Goal: Task Accomplishment & Management: Use online tool/utility

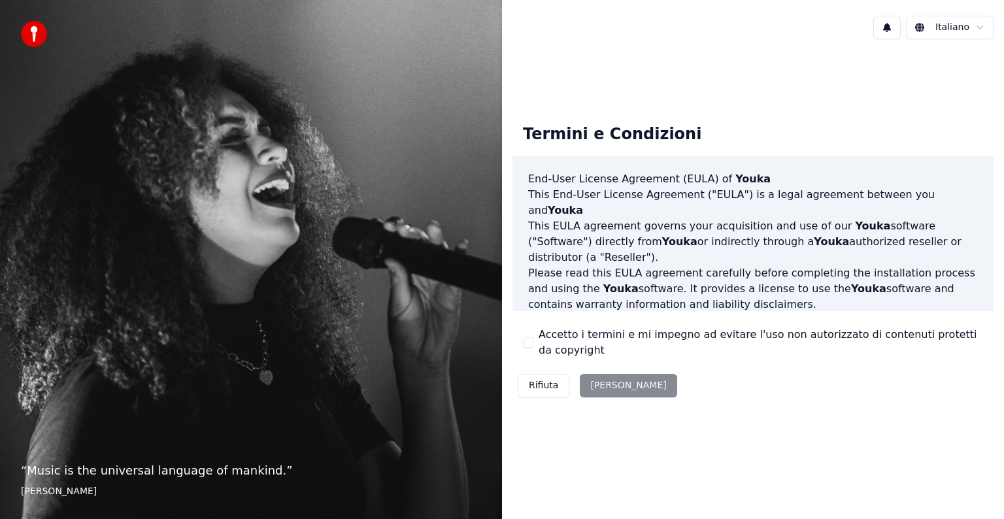
click at [532, 332] on div "Accetto i termini e mi impegno ad evitare l'uso non autorizzato di contenuti pr…" at bounding box center [753, 342] width 460 height 31
click at [531, 341] on button "Accetto i termini e mi impegno ad evitare l'uso non autorizzato di contenuti pr…" at bounding box center [528, 342] width 10 height 10
click at [617, 382] on button "[PERSON_NAME]" at bounding box center [628, 386] width 97 height 24
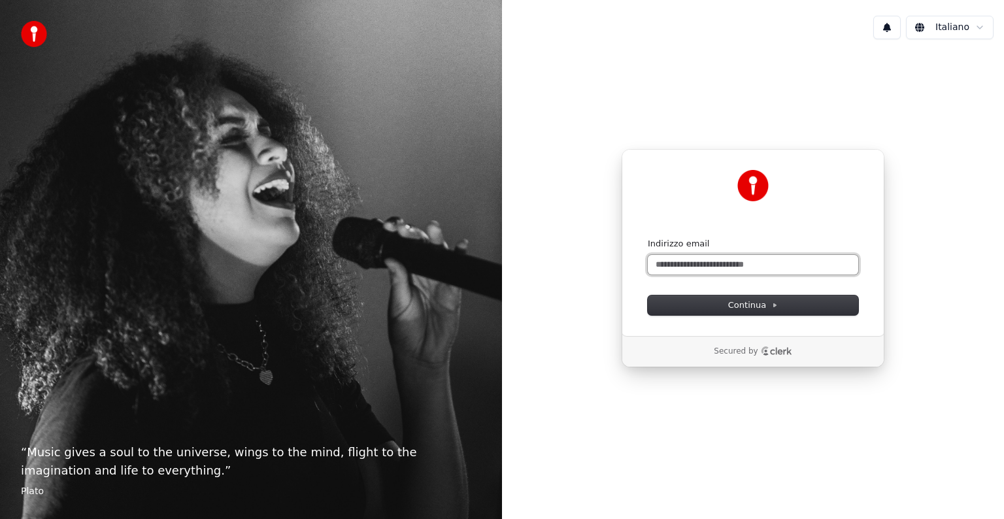
click at [768, 262] on input "Indirizzo email" at bounding box center [753, 265] width 211 height 20
click at [648, 238] on button "submit" at bounding box center [648, 238] width 0 height 0
type input "**********"
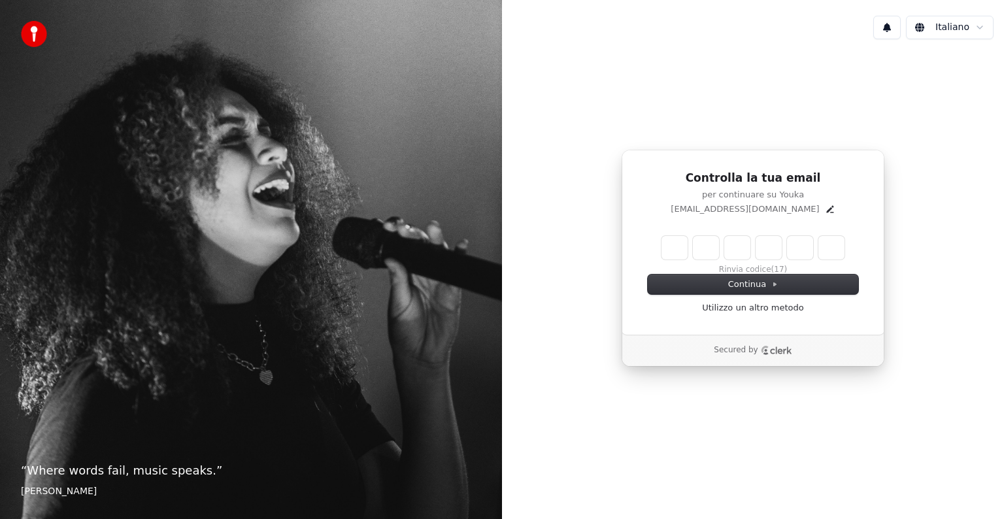
click at [666, 250] on input "Enter verification code" at bounding box center [753, 248] width 183 height 24
click at [803, 247] on input "*****" at bounding box center [766, 248] width 209 height 24
type input "******"
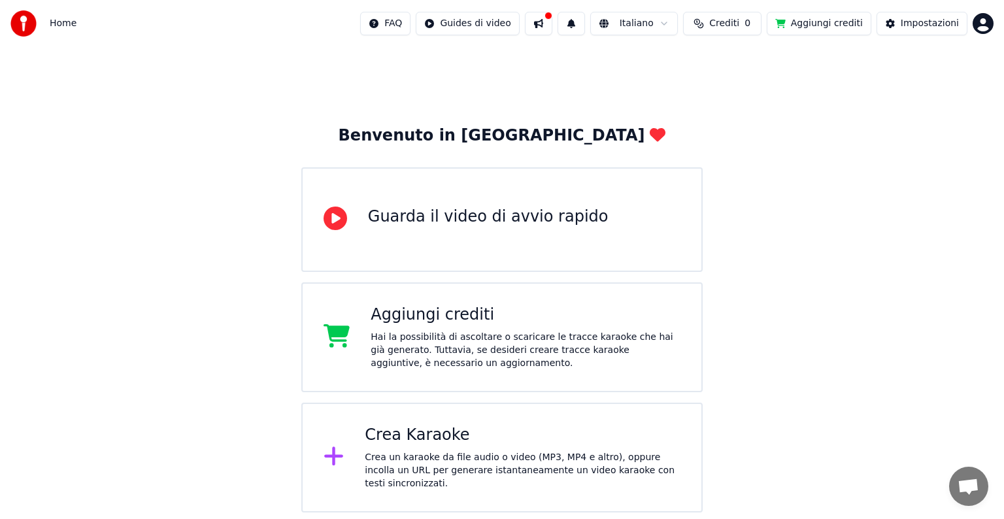
click at [596, 230] on div "Guarda il video di avvio rapido" at bounding box center [501, 219] width 401 height 105
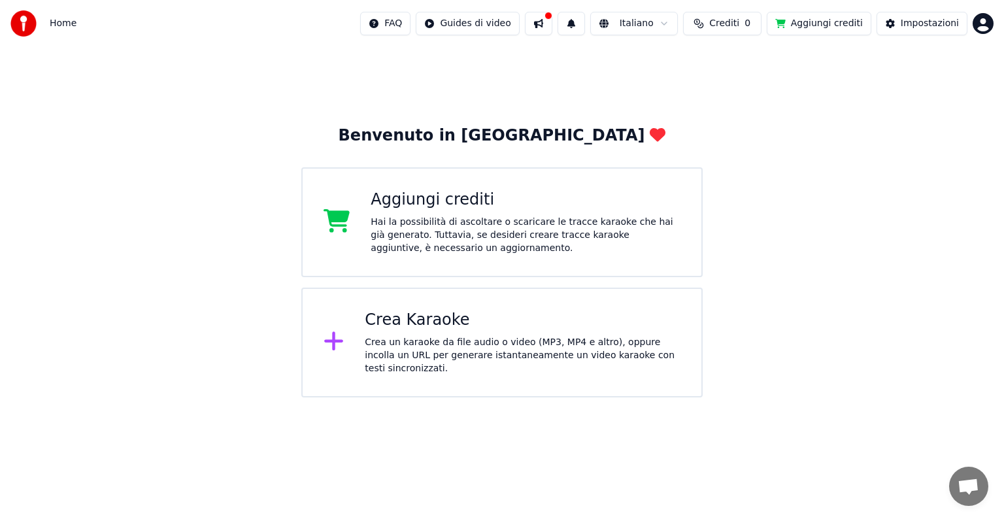
click at [526, 378] on div "Crea Karaoke Crea un karaoke da file audio o video (MP3, MP4 e altro), oppure i…" at bounding box center [501, 343] width 401 height 110
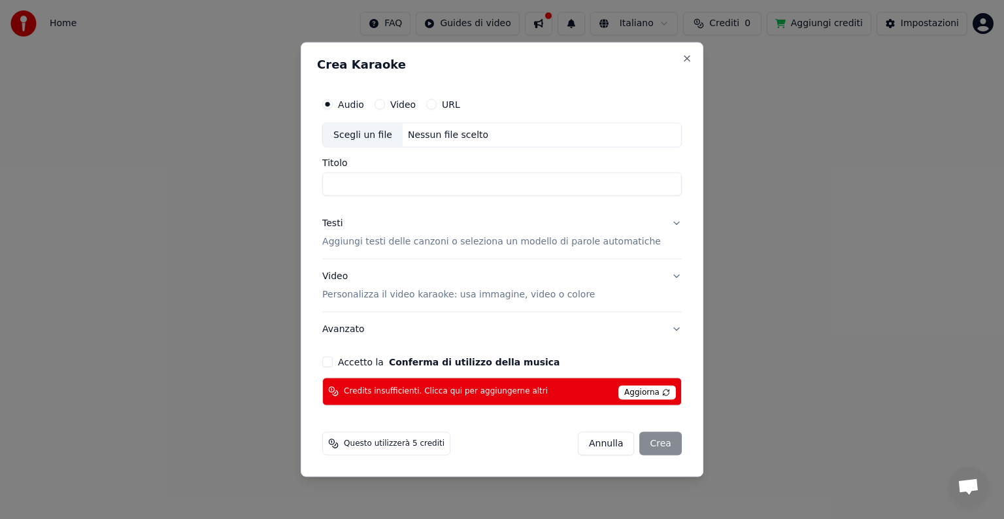
click at [436, 133] on div "Nessun file scelto" at bounding box center [448, 135] width 91 height 13
type input "**********"
click at [662, 222] on button "Testi Aggiungi testi delle canzoni o seleziona un modello di parole automatiche" at bounding box center [502, 233] width 360 height 52
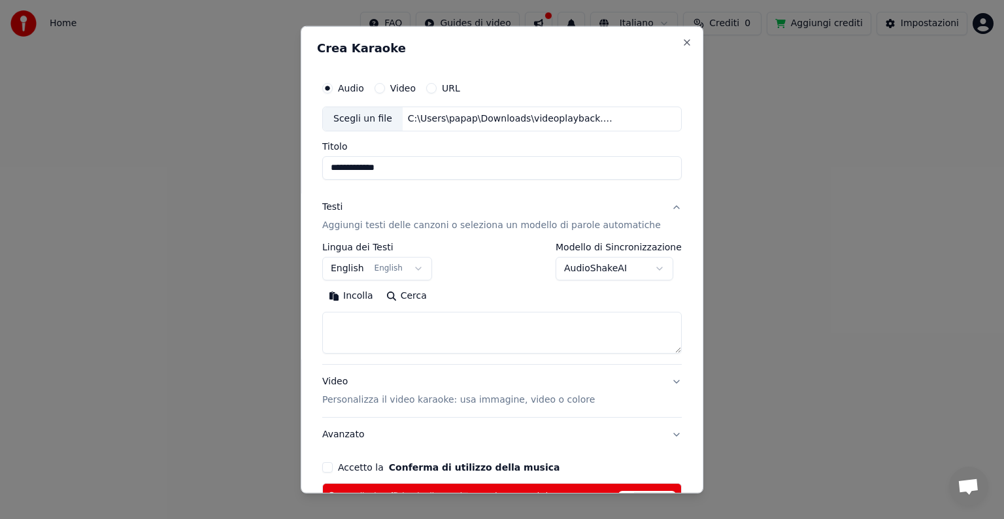
click at [412, 272] on button "English English" at bounding box center [377, 269] width 110 height 24
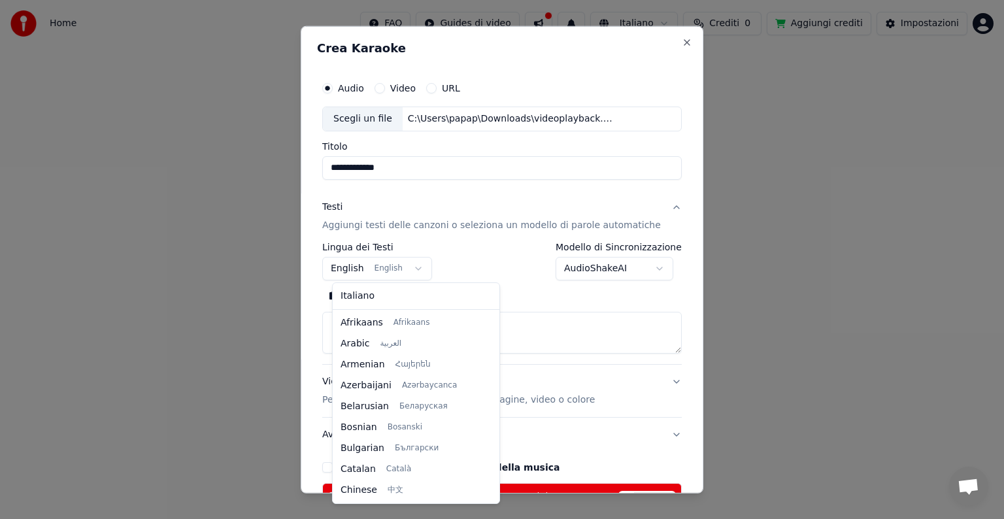
click at [416, 265] on div at bounding box center [502, 259] width 1004 height 519
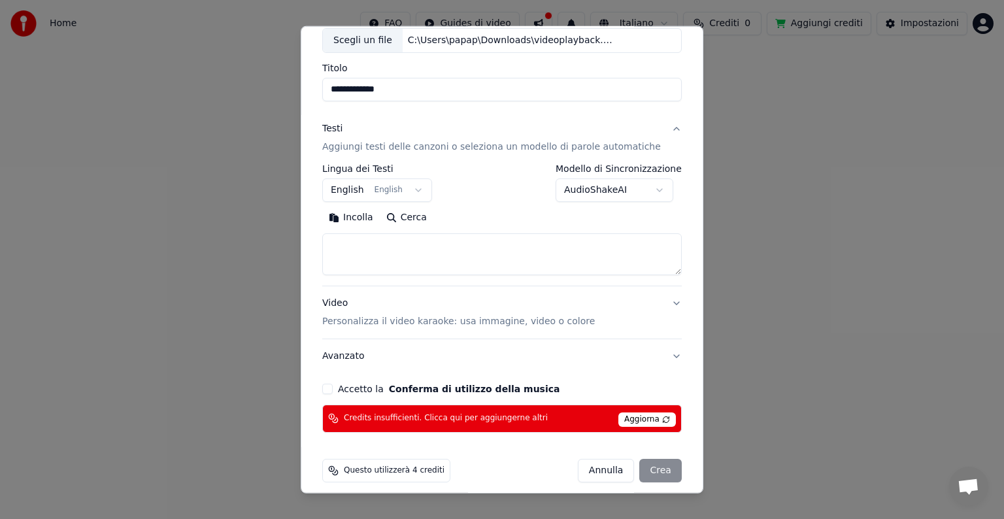
scroll to position [88, 0]
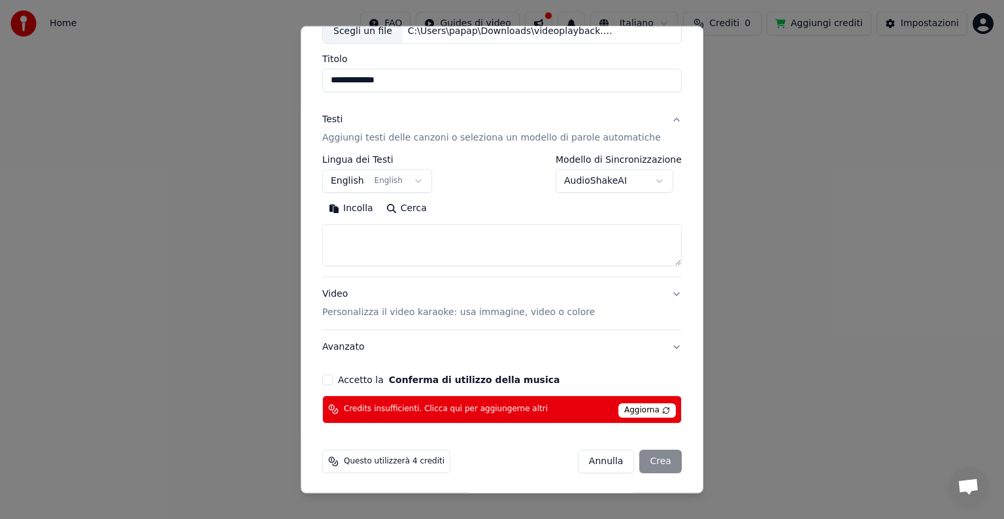
click at [415, 181] on button "English English" at bounding box center [377, 181] width 110 height 24
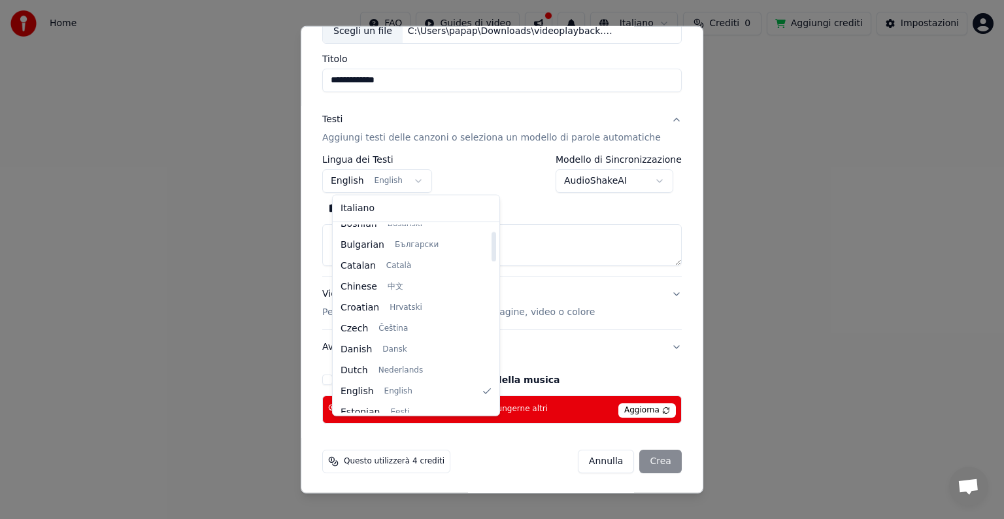
scroll to position [0, 0]
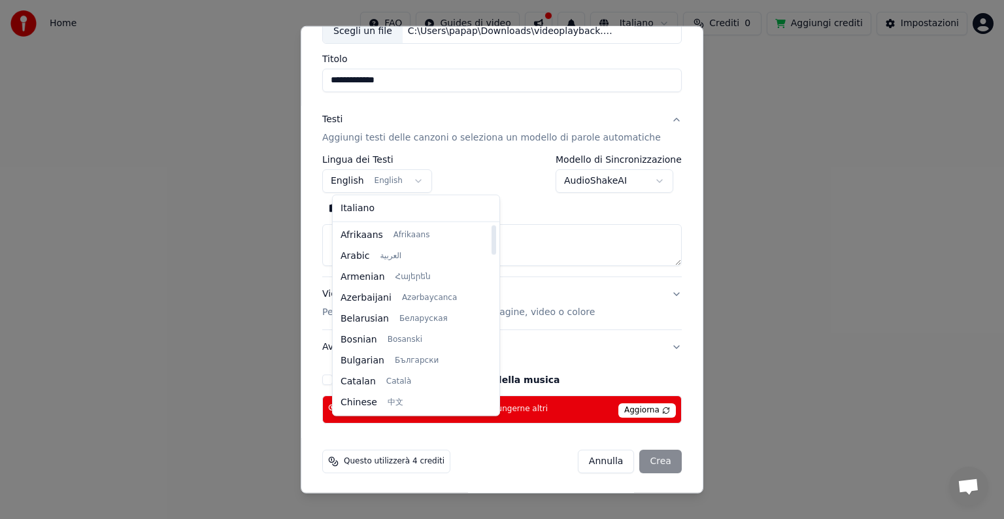
select select "**"
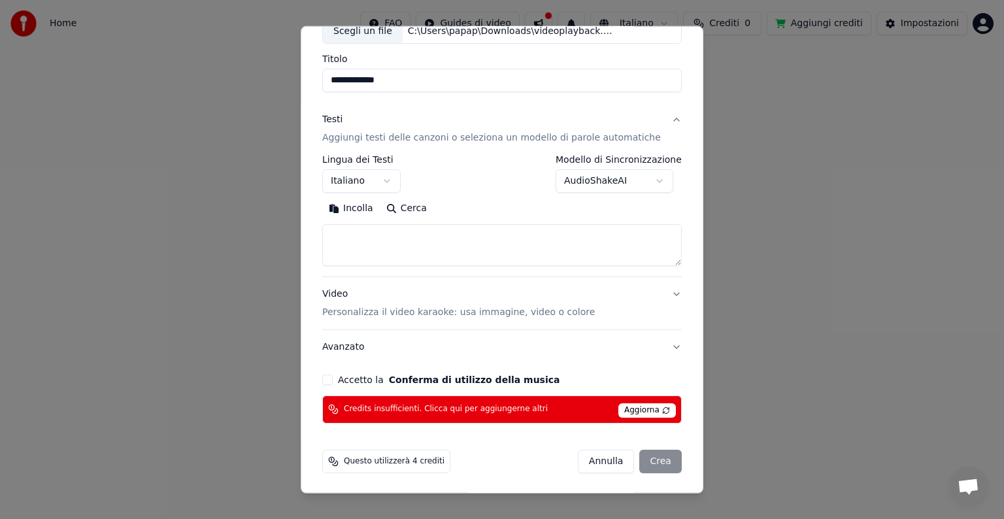
click at [358, 243] on textarea at bounding box center [502, 245] width 360 height 42
click at [418, 315] on p "Personalizza il video karaoke: usa immagine, video o colore" at bounding box center [458, 312] width 273 height 13
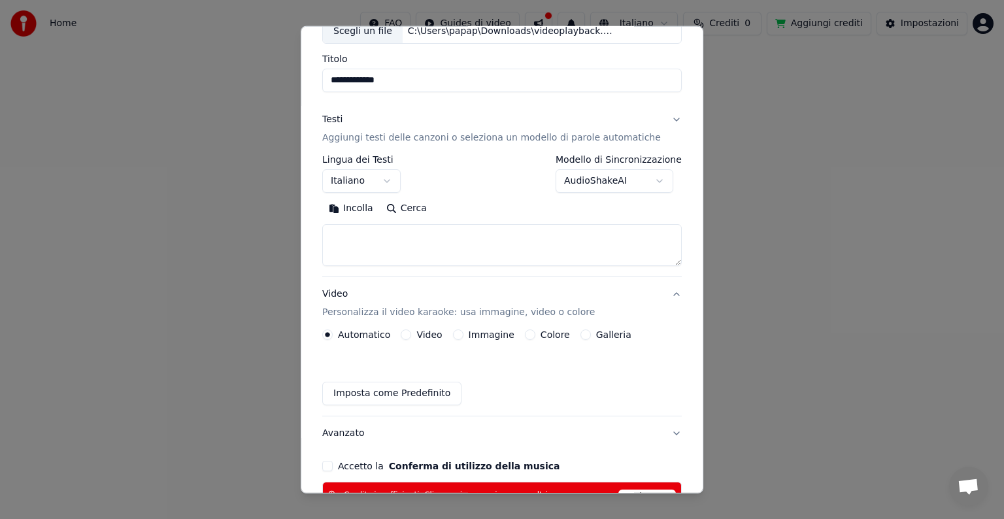
scroll to position [52, 0]
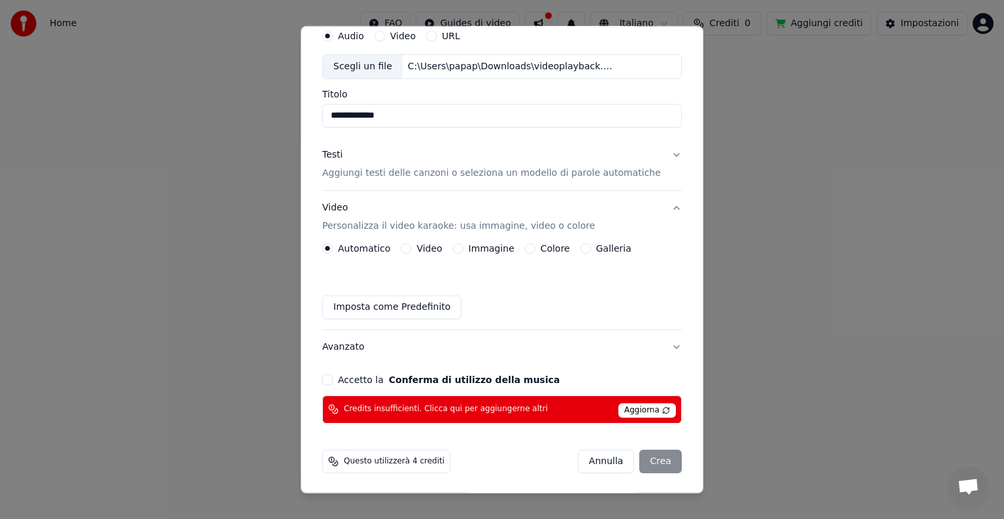
click at [529, 250] on button "Colore" at bounding box center [530, 248] width 10 height 10
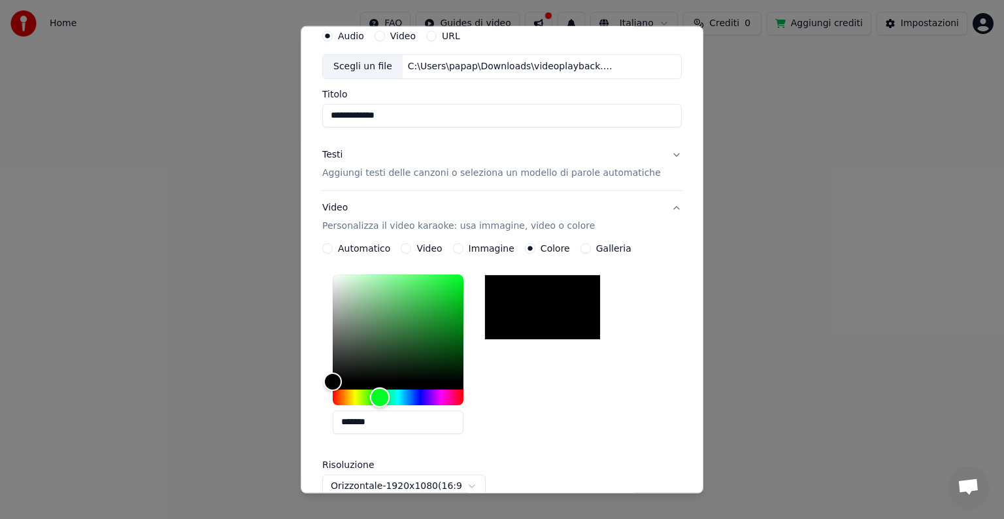
drag, startPoint x: 340, startPoint y: 403, endPoint x: 390, endPoint y: 394, distance: 50.5
click at [390, 394] on div "Hue" at bounding box center [379, 397] width 20 height 20
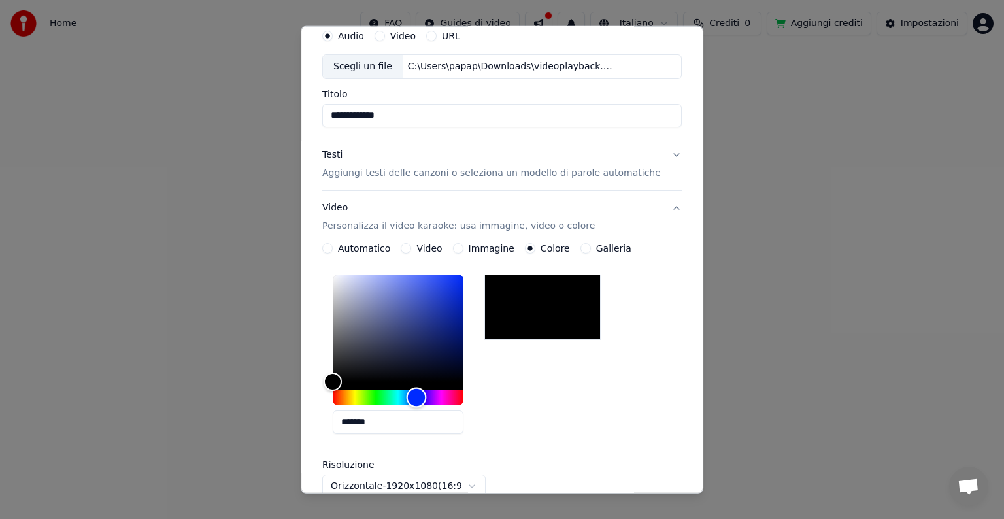
drag, startPoint x: 390, startPoint y: 394, endPoint x: 426, endPoint y: 396, distance: 36.7
click at [426, 396] on div "Hue" at bounding box center [416, 397] width 20 height 20
click at [429, 396] on div "Hue" at bounding box center [419, 397] width 20 height 20
click at [647, 373] on div "*******" at bounding box center [502, 356] width 360 height 175
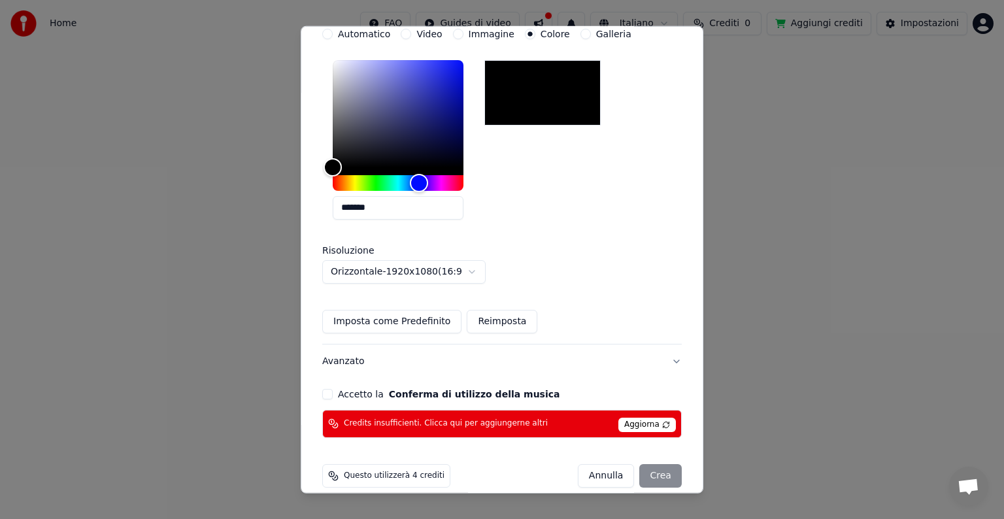
scroll to position [281, 0]
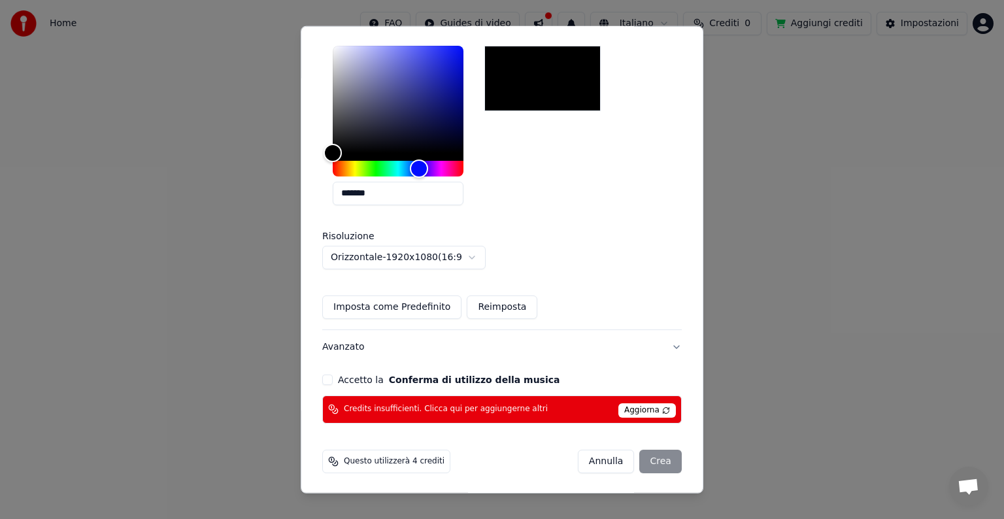
click at [333, 375] on button "Accetto la Conferma di utilizzo della musica" at bounding box center [327, 380] width 10 height 10
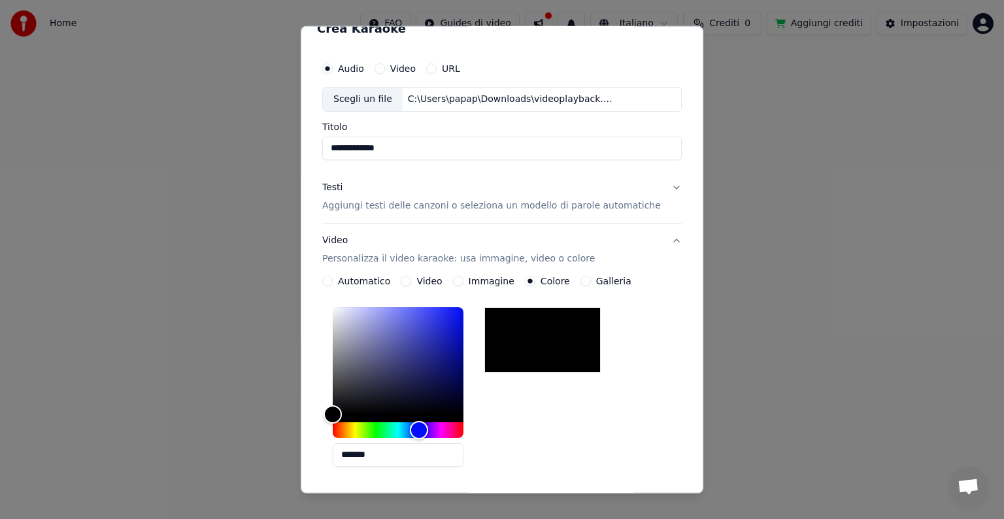
scroll to position [0, 0]
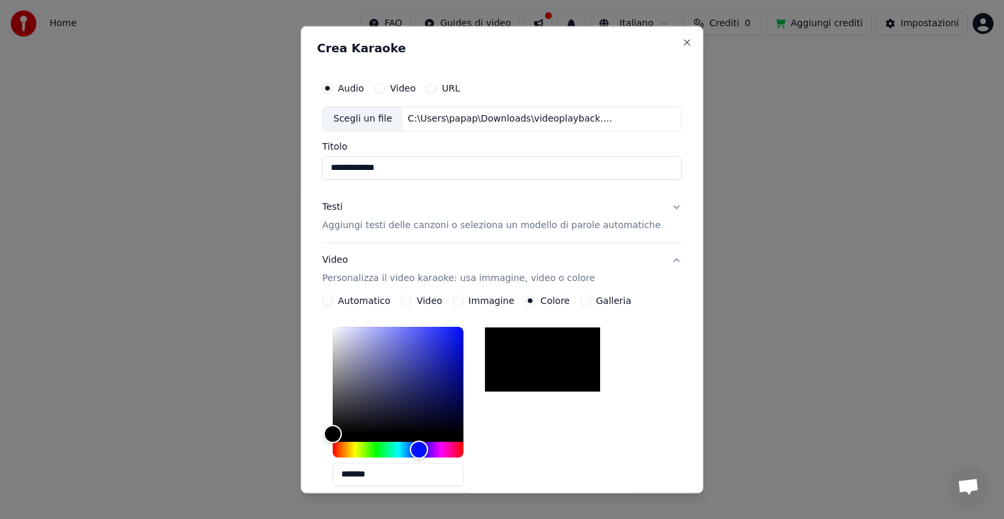
click at [361, 226] on p "Aggiungi testi delle canzoni o seleziona un modello di parole automatiche" at bounding box center [491, 225] width 339 height 13
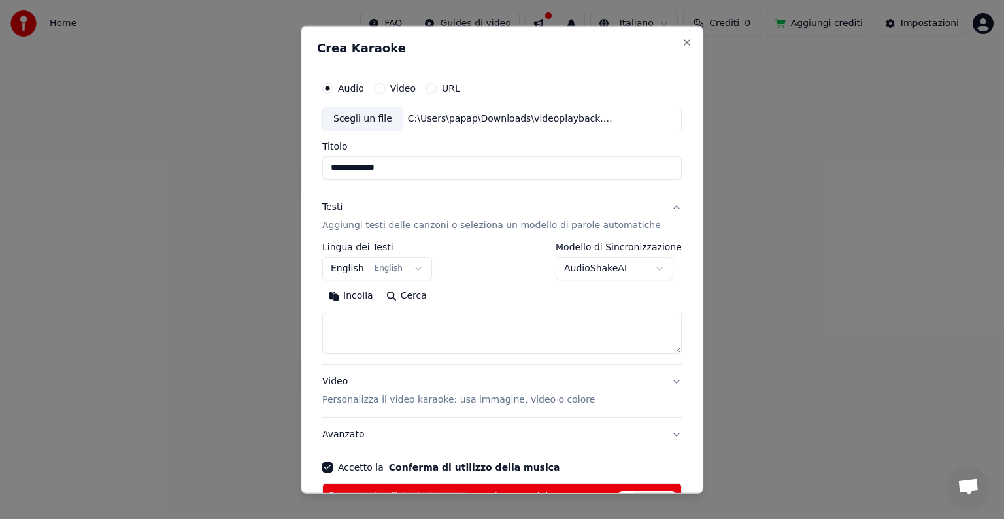
click at [398, 267] on body "**********" at bounding box center [502, 199] width 1004 height 398
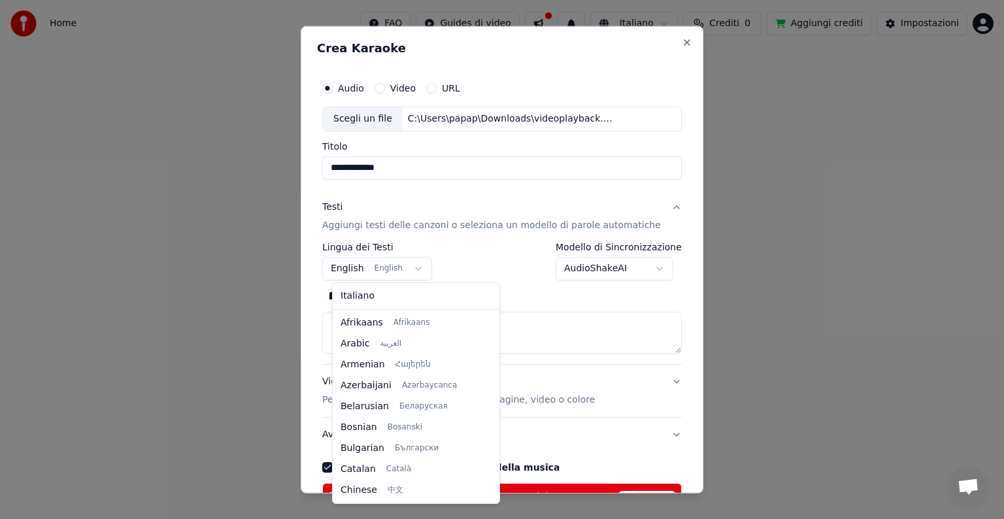
scroll to position [105, 0]
select select "**"
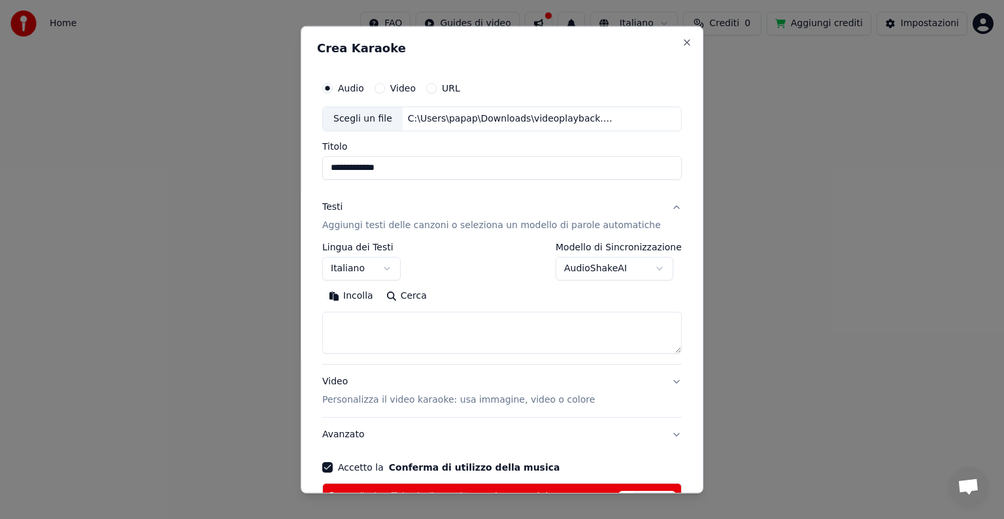
click at [385, 340] on textarea at bounding box center [502, 333] width 360 height 42
click at [350, 297] on button "Incolla" at bounding box center [351, 296] width 58 height 21
type textarea "**********"
drag, startPoint x: 572, startPoint y: 320, endPoint x: 167, endPoint y: 320, distance: 404.1
click at [167, 320] on body "**********" at bounding box center [502, 199] width 1004 height 398
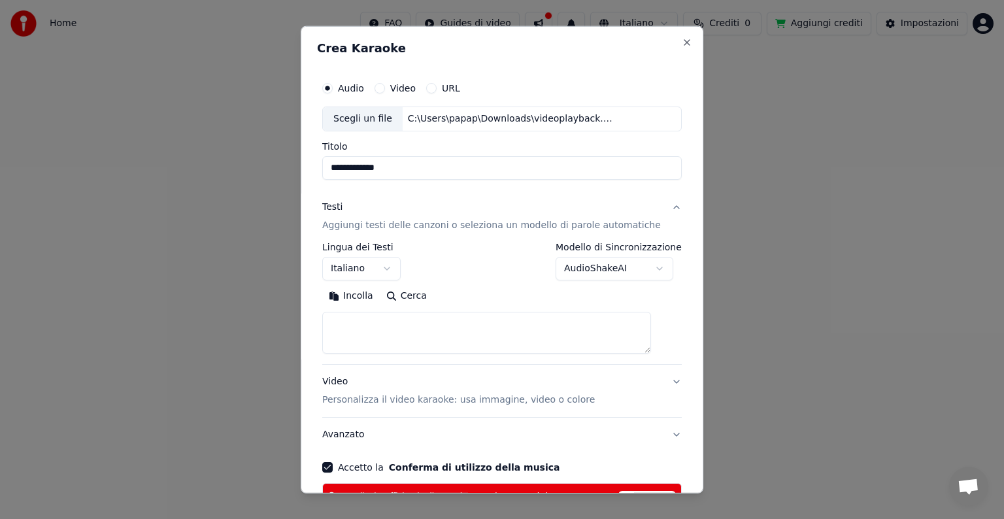
scroll to position [88, 0]
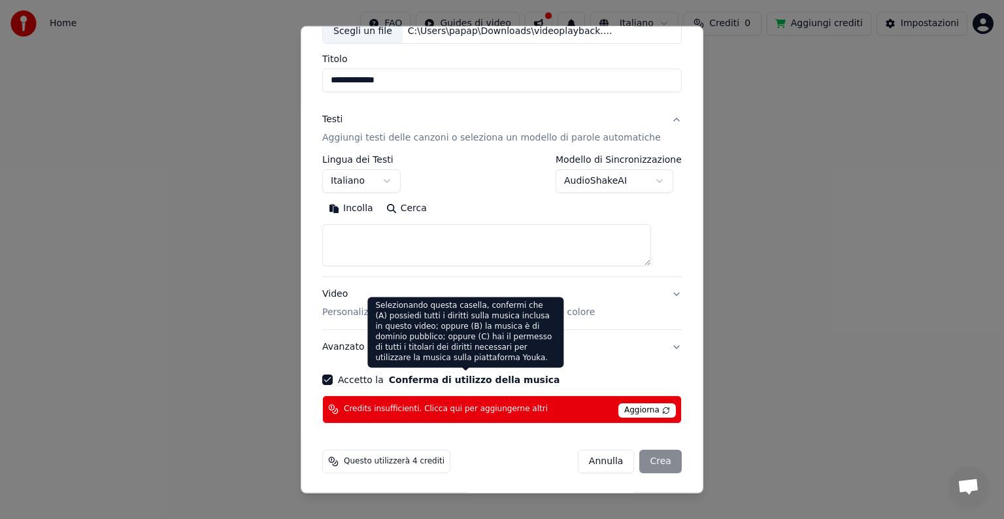
click at [466, 400] on div "Credits insufficienti. Clicca qui per aggiungerne altri Aggiorna" at bounding box center [502, 410] width 360 height 28
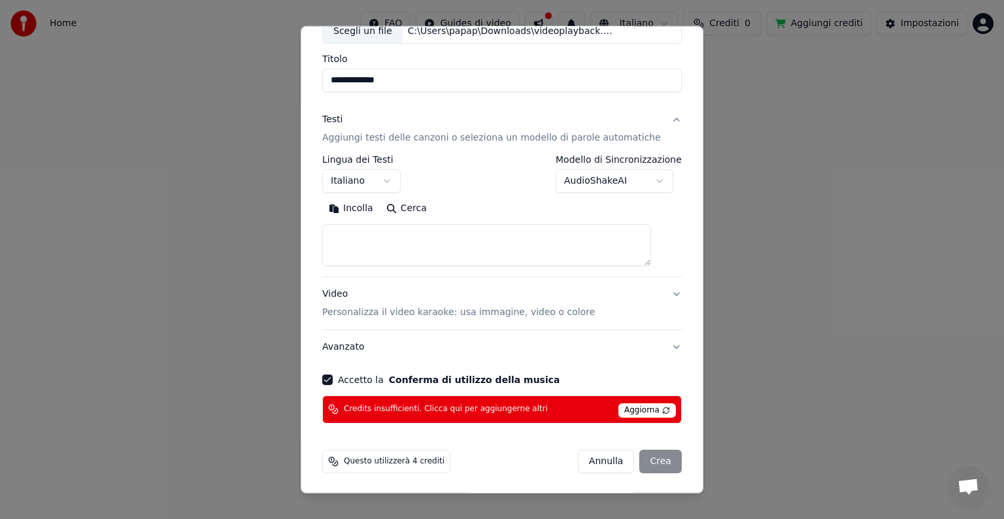
click at [627, 416] on span "Aggiorna" at bounding box center [648, 410] width 58 height 14
click at [629, 410] on span "Aggiorna" at bounding box center [648, 410] width 58 height 14
click at [643, 409] on span "Aggiorna" at bounding box center [648, 410] width 58 height 14
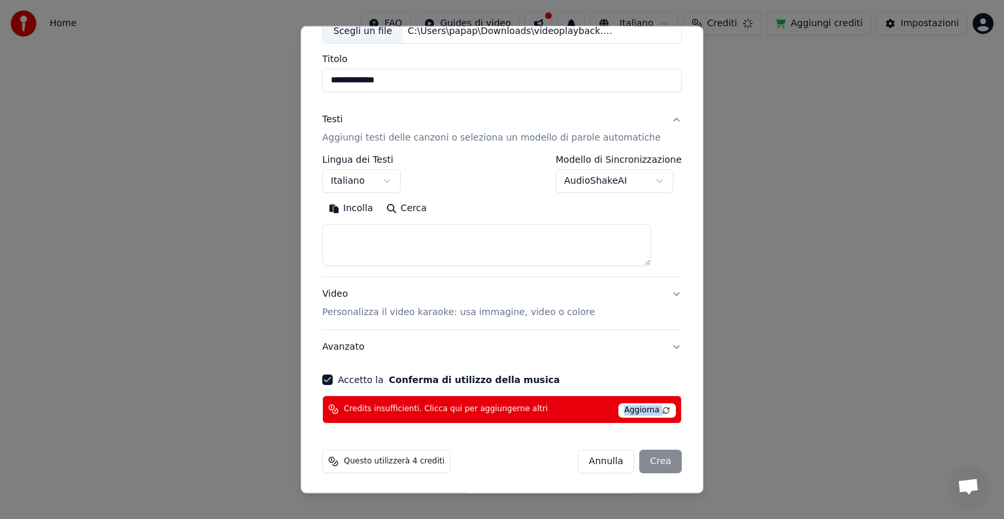
click at [643, 409] on span "Aggiorna" at bounding box center [648, 410] width 58 height 14
click at [390, 403] on div "Credits insufficienti. Clicca qui per aggiungerne altri Aggiorna" at bounding box center [502, 410] width 360 height 28
click at [390, 404] on span "Credits insufficienti. Clicca qui per aggiungerne altri" at bounding box center [446, 409] width 204 height 10
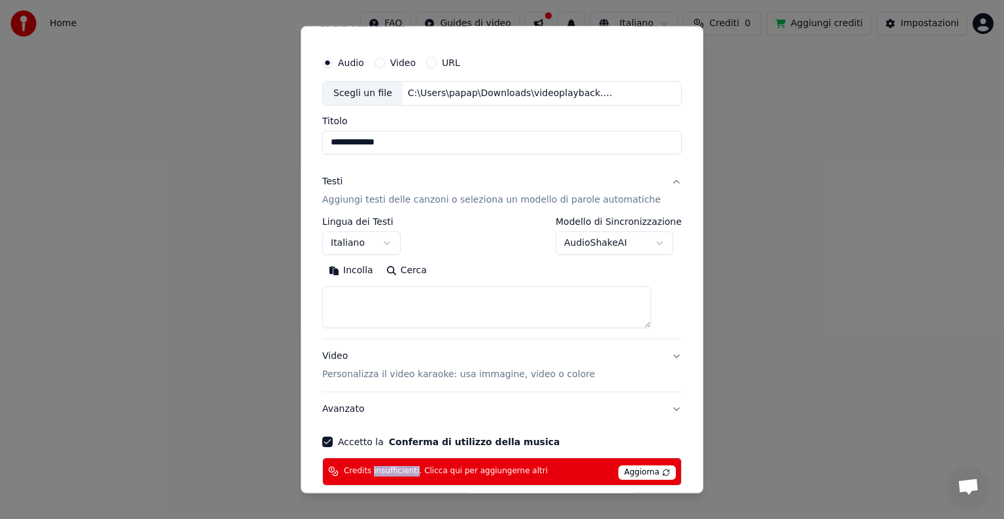
scroll to position [0, 0]
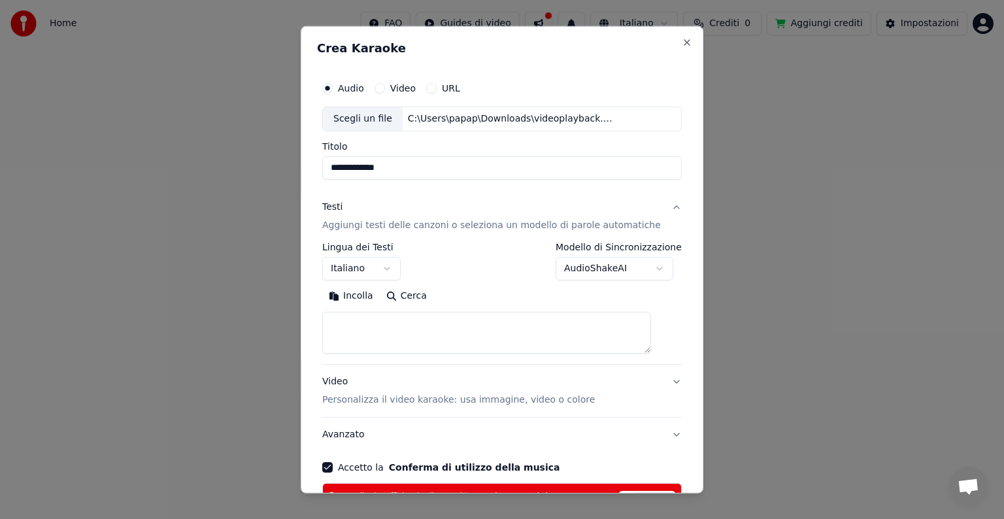
click at [590, 115] on div "C:\Users\papap\Downloads\videoplayback.m4a" at bounding box center [514, 118] width 222 height 13
click at [388, 173] on input "**********" at bounding box center [502, 168] width 360 height 24
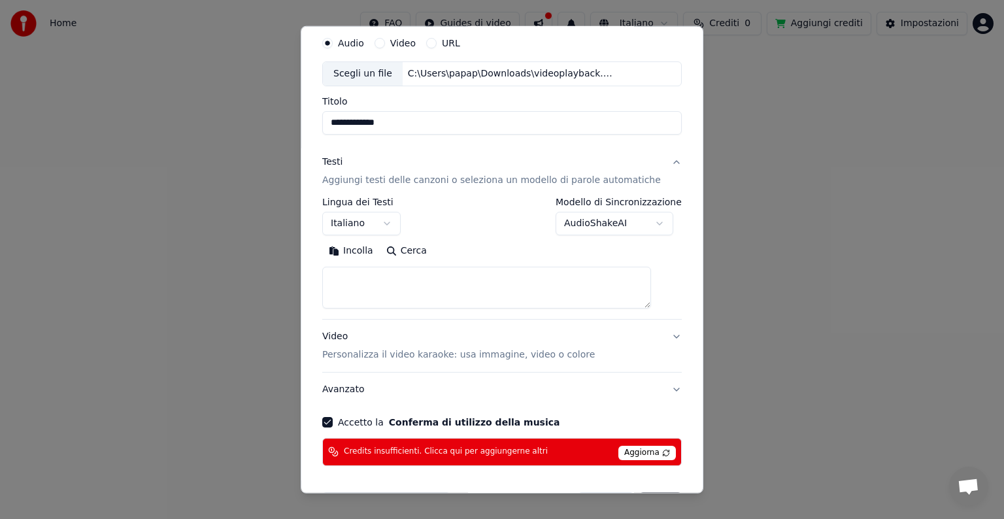
scroll to position [88, 0]
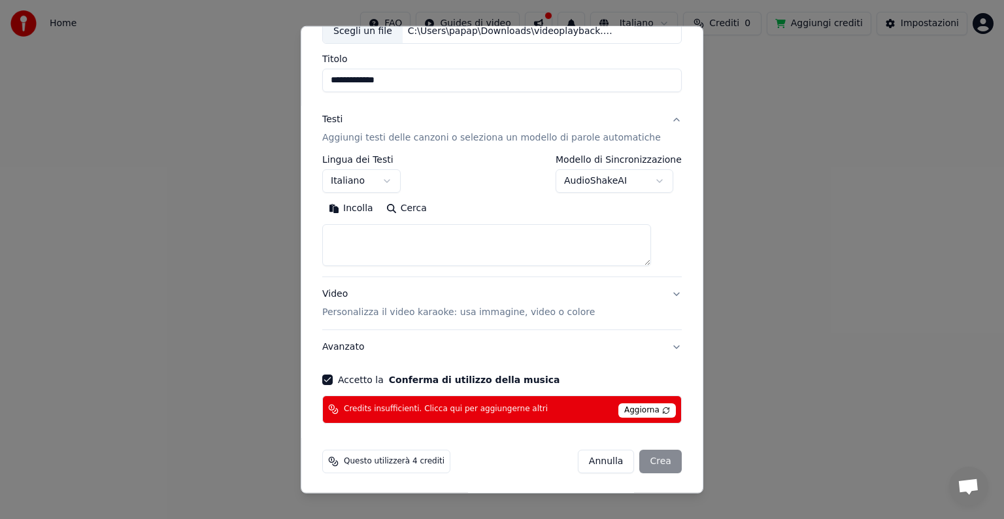
click at [648, 413] on span "Aggiorna" at bounding box center [648, 410] width 58 height 14
click at [645, 413] on span "Aggiorna" at bounding box center [648, 410] width 58 height 14
click at [596, 457] on button "Annulla" at bounding box center [606, 462] width 57 height 24
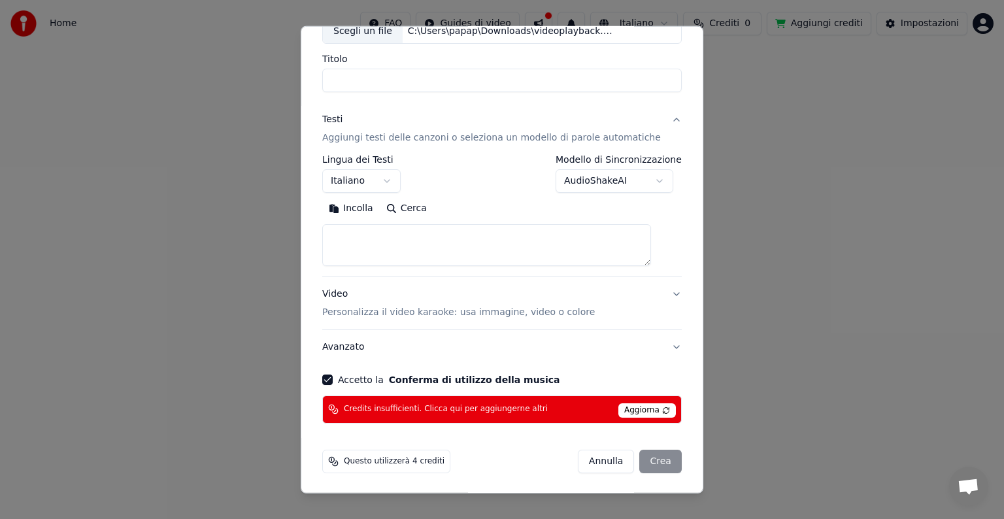
select select
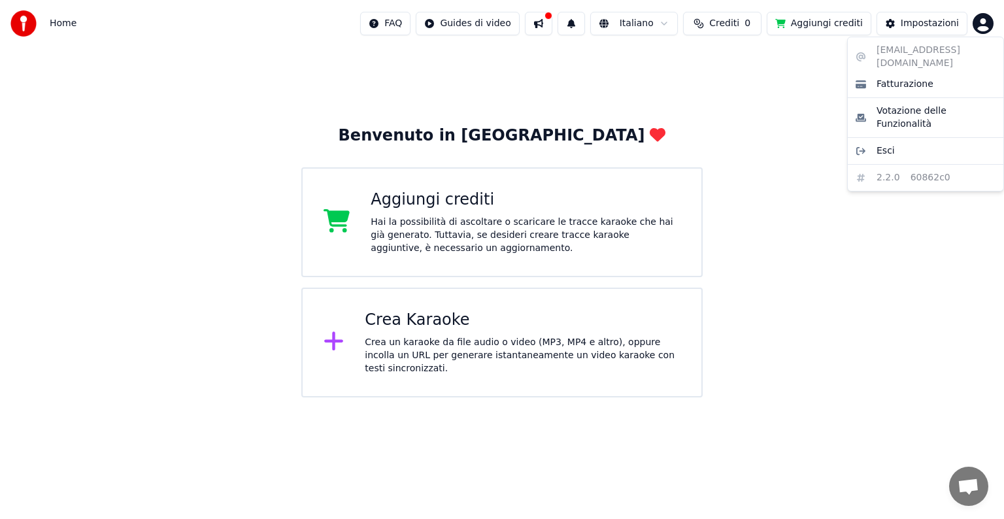
click at [981, 24] on html "Home FAQ Guides di video Italiano Crediti 0 Aggiungi crediti Impostazioni Benve…" at bounding box center [502, 199] width 1004 height 398
click at [462, 220] on html "Home FAQ Guides di video Italiano Crediti 0 Aggiungi crediti Impostazioni Benve…" at bounding box center [502, 199] width 1004 height 398
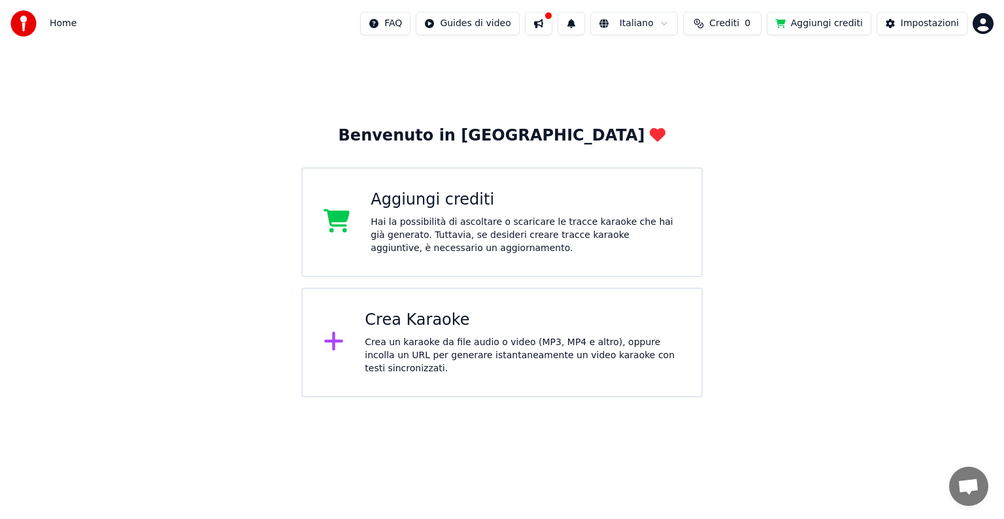
click at [339, 226] on icon at bounding box center [337, 221] width 27 height 24
